Goal: Information Seeking & Learning: Learn about a topic

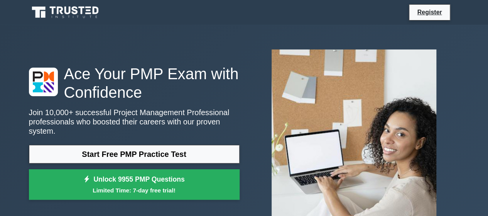
click at [120, 149] on link "Start Free PMP Practice Test" at bounding box center [134, 154] width 211 height 19
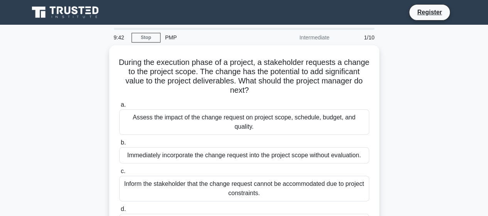
click at [276, 29] on div at bounding box center [244, 29] width 261 height 2
